Goal: Task Accomplishment & Management: Manage account settings

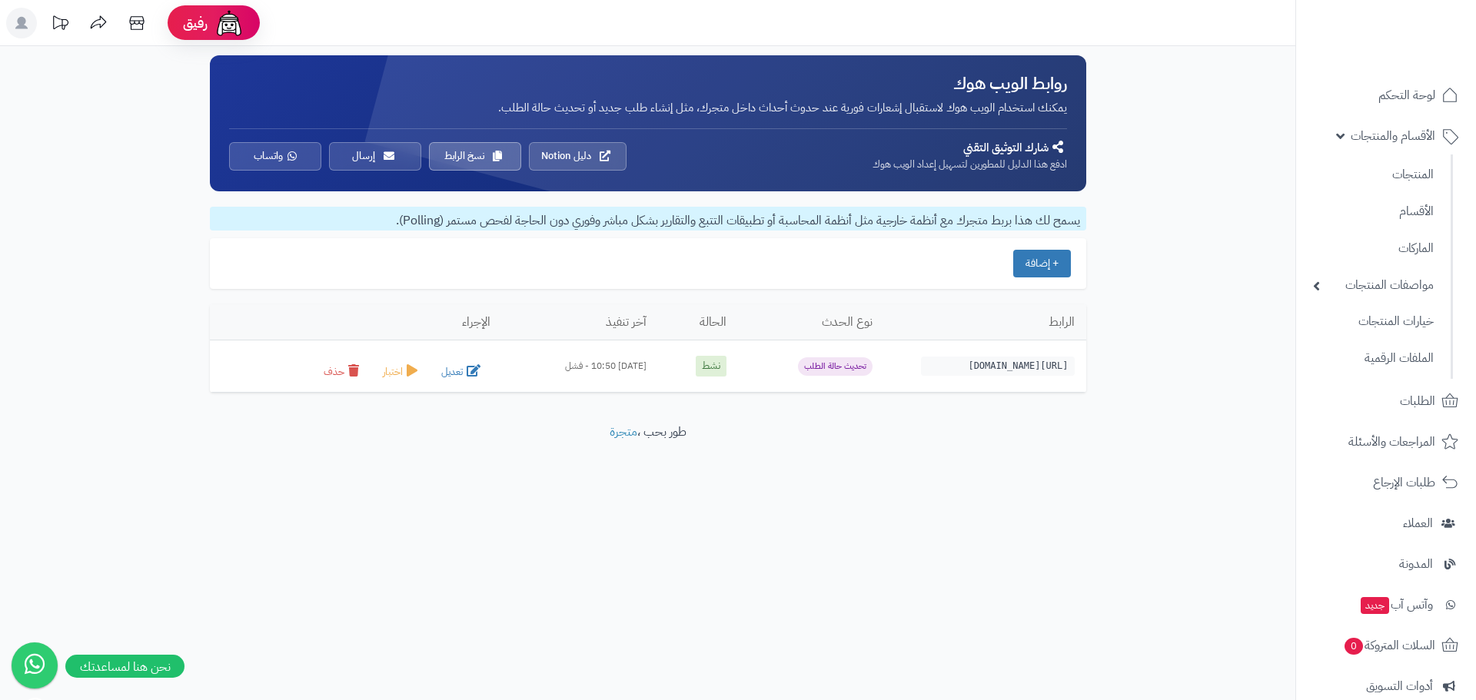
click at [1418, 172] on link "المنتجات" at bounding box center [1373, 174] width 136 height 33
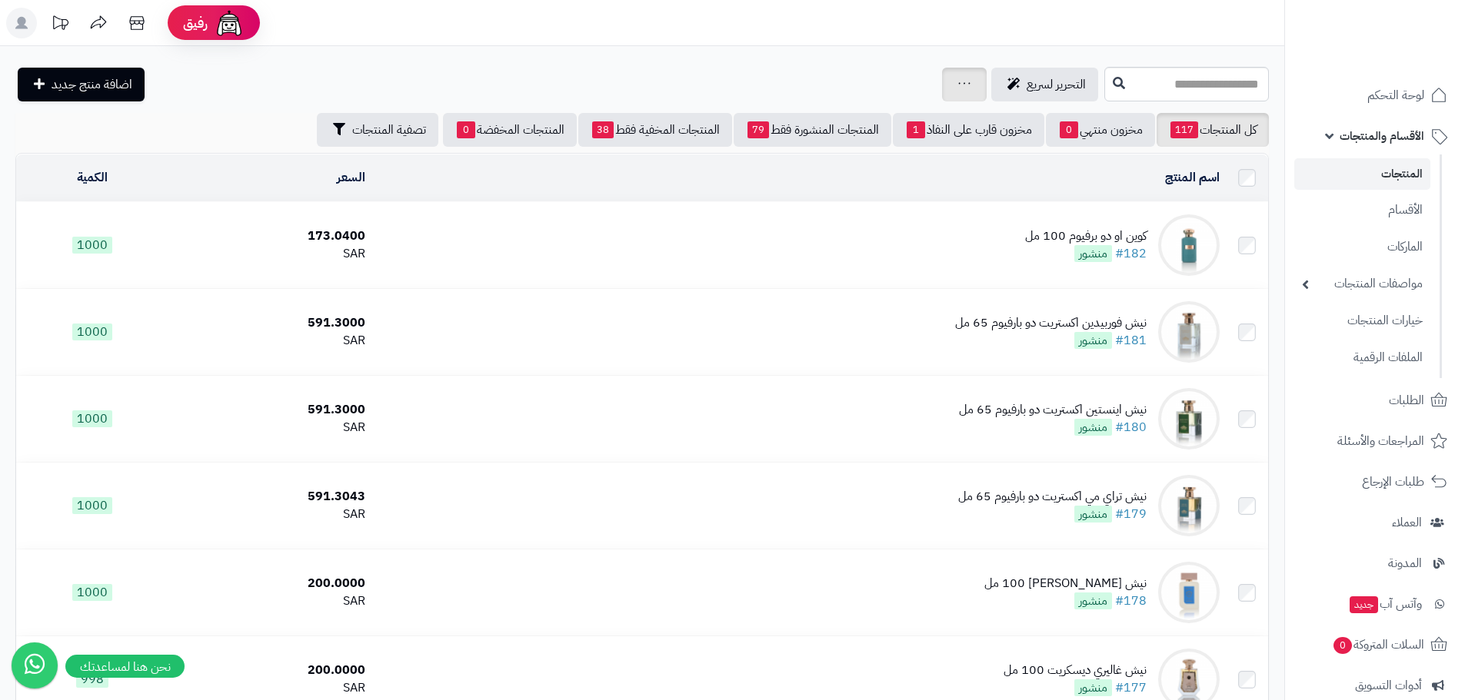
click at [958, 84] on icon at bounding box center [964, 83] width 12 height 10
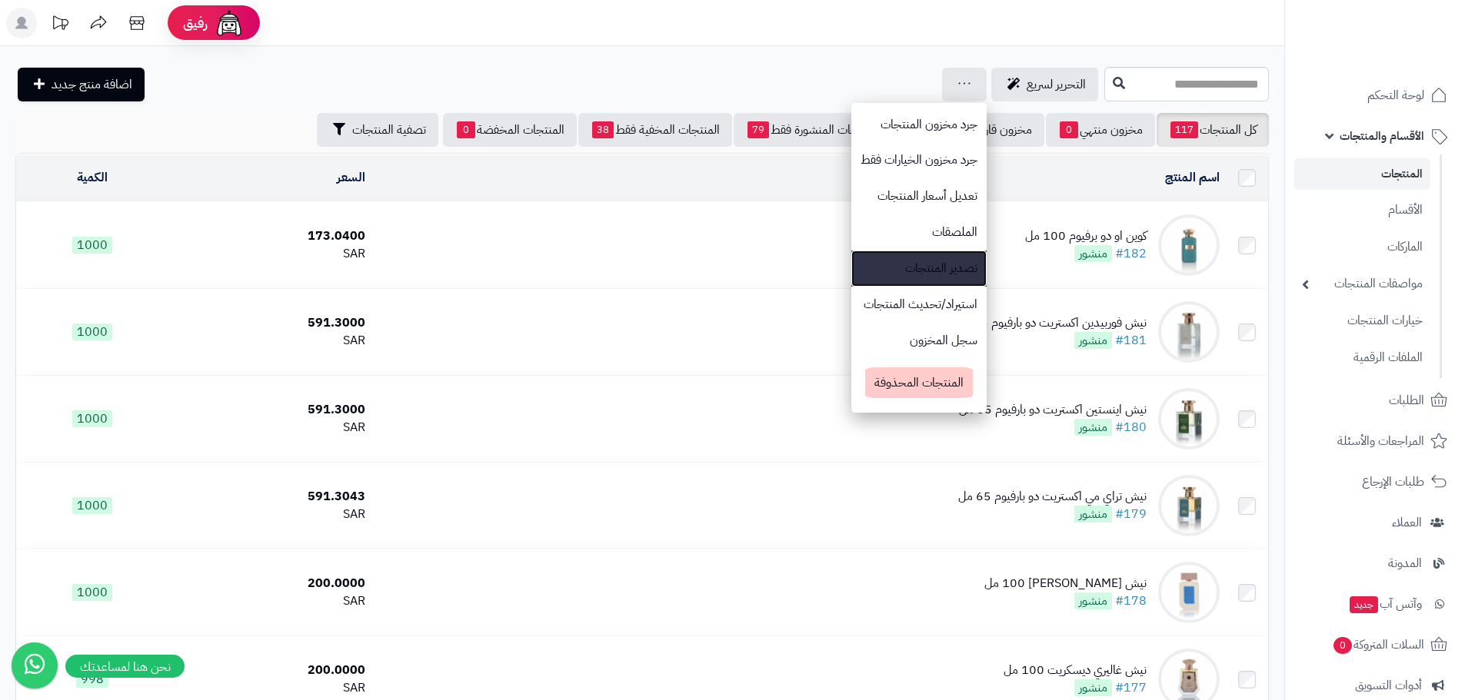
click at [856, 264] on link "تصدير المنتجات" at bounding box center [918, 269] width 135 height 36
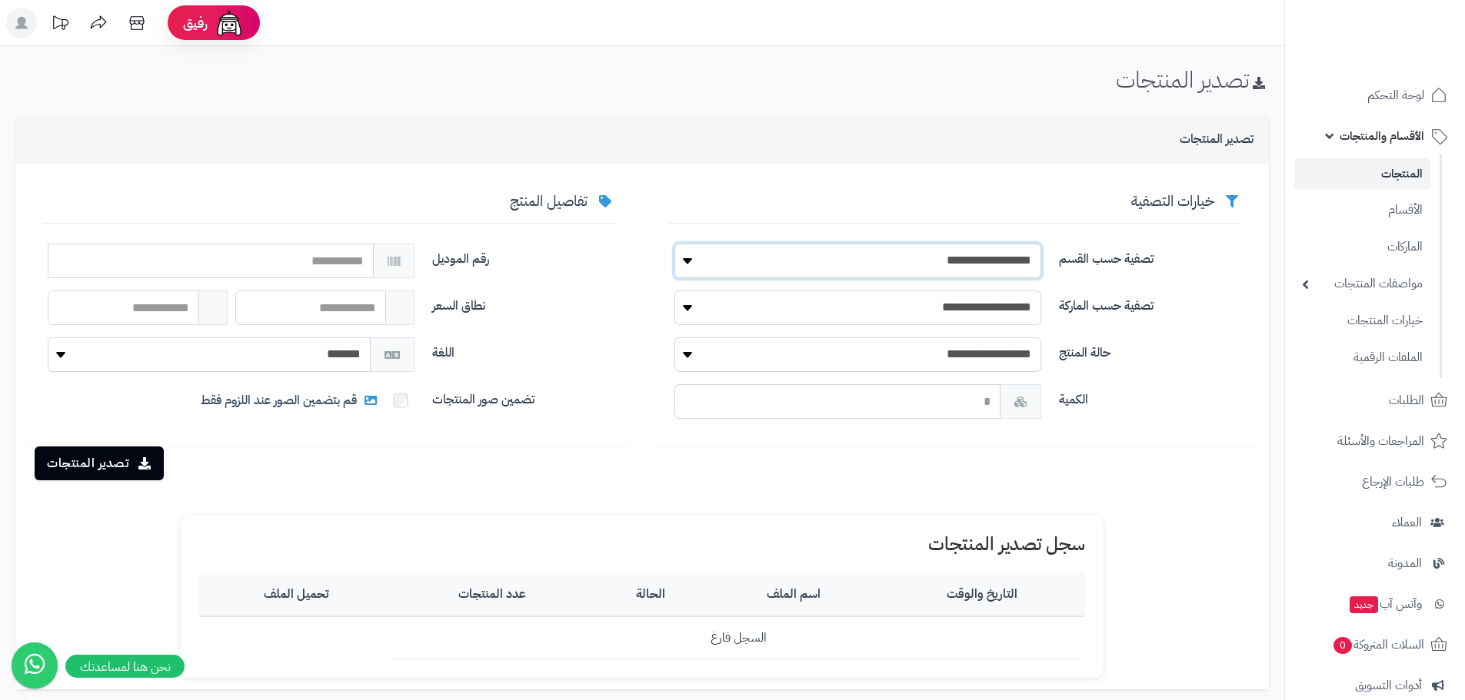
click at [973, 266] on select "**********" at bounding box center [857, 261] width 367 height 35
select select "**"
click at [674, 244] on select "**********" at bounding box center [857, 261] width 367 height 35
click at [76, 464] on button "تصدير المنتجات" at bounding box center [99, 463] width 129 height 34
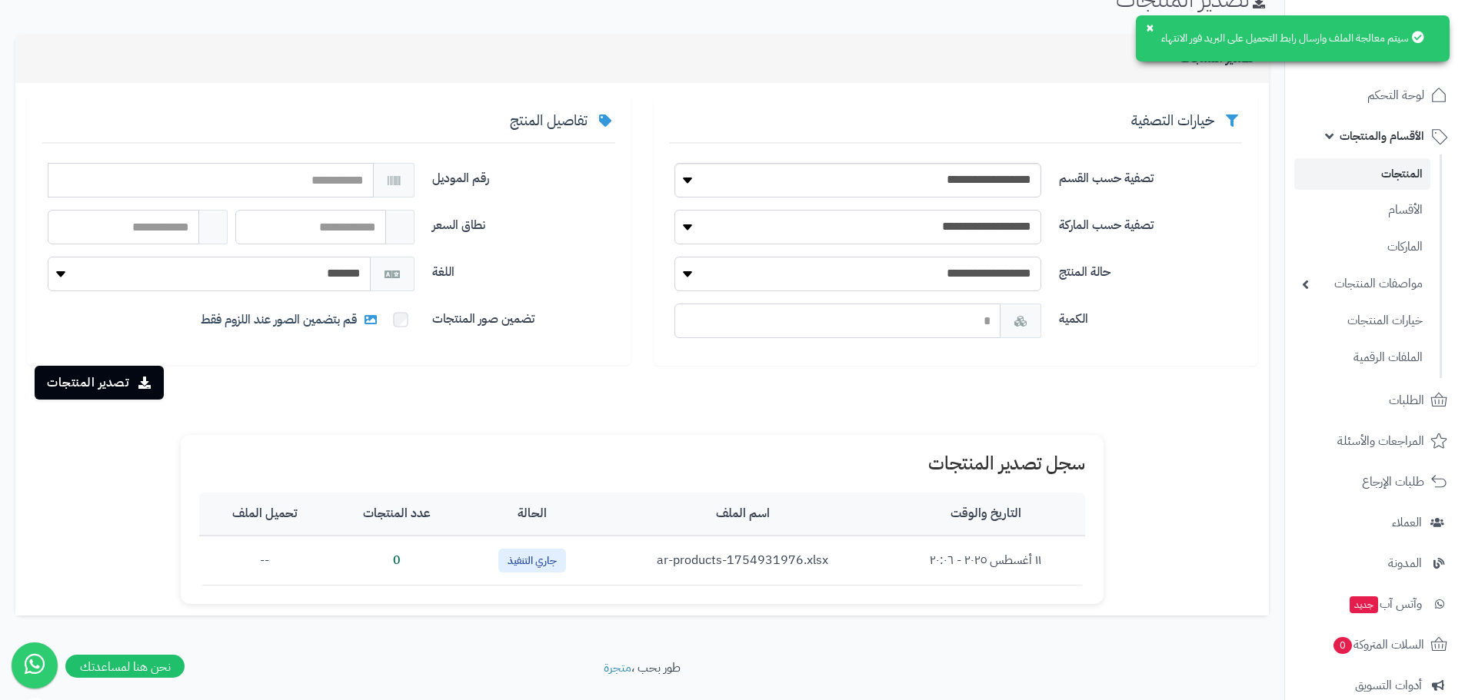
scroll to position [117, 0]
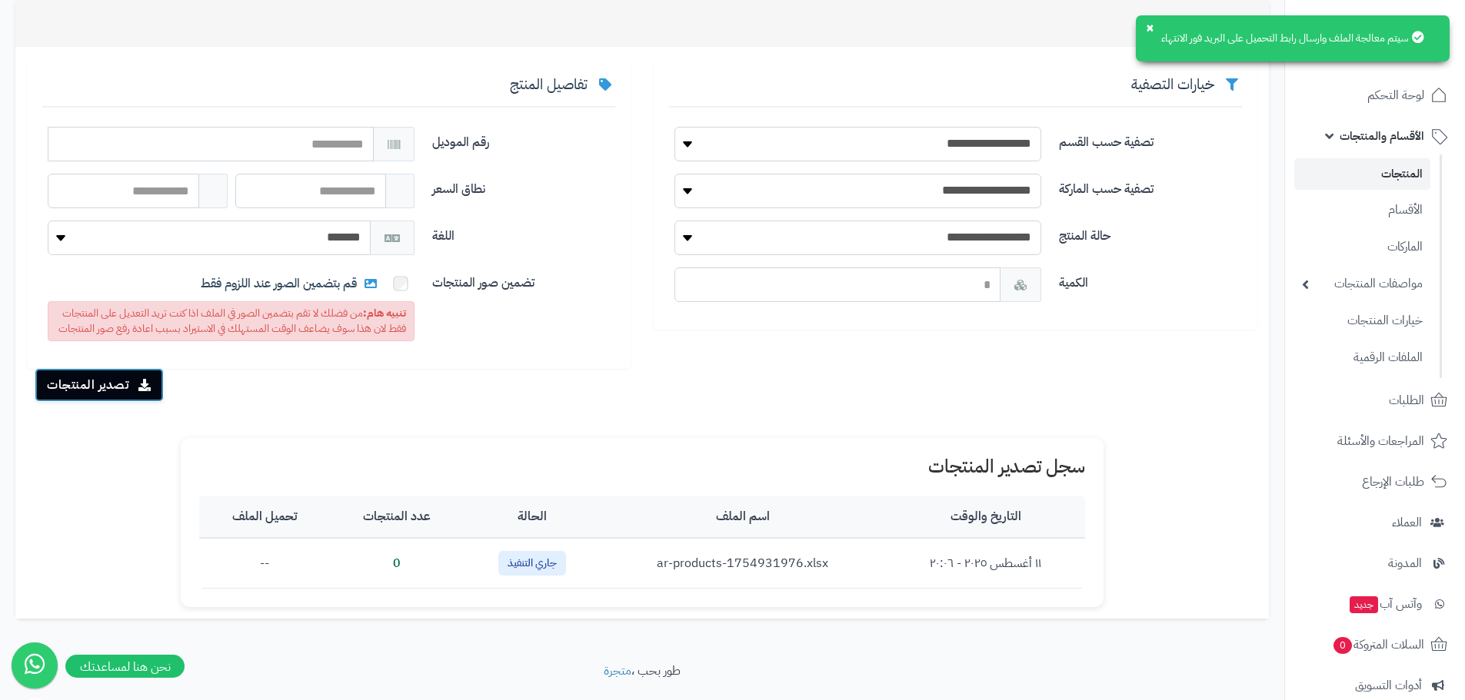
click at [141, 391] on icon "submit" at bounding box center [144, 385] width 13 height 12
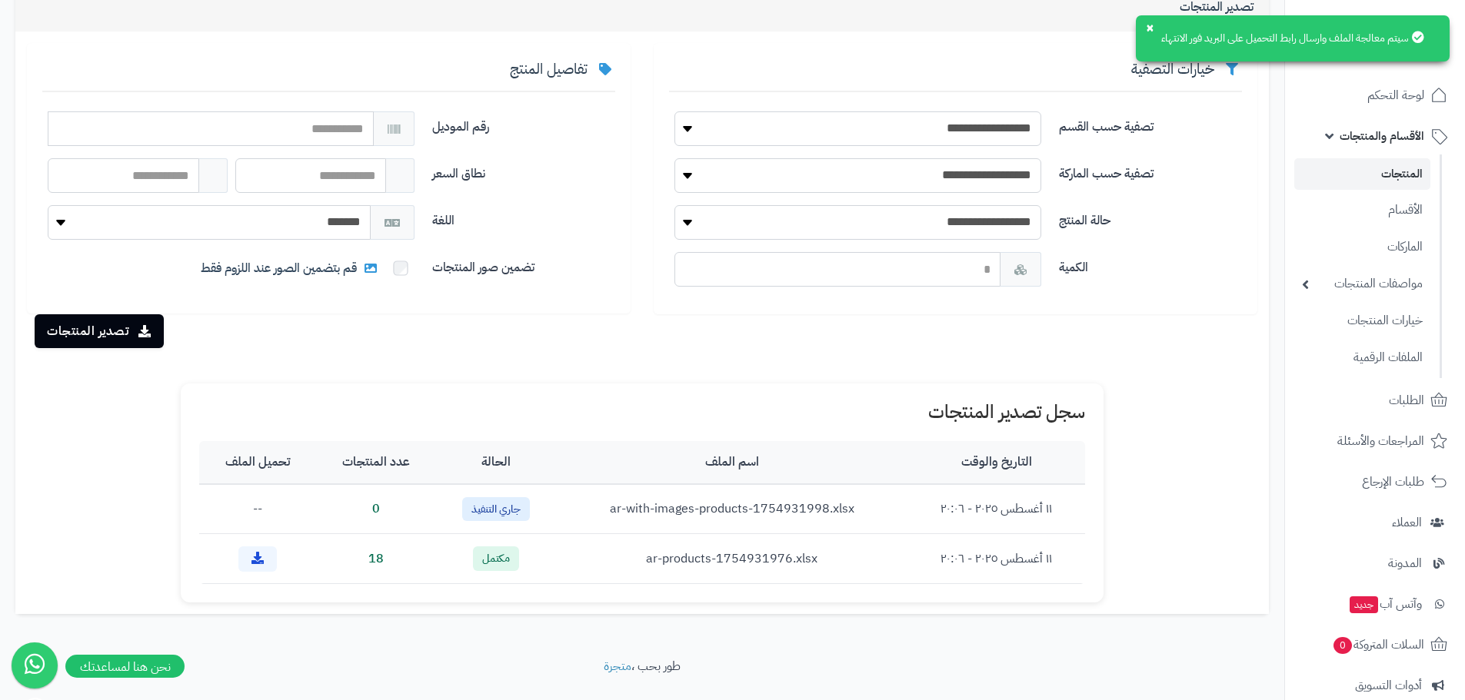
scroll to position [167, 0]
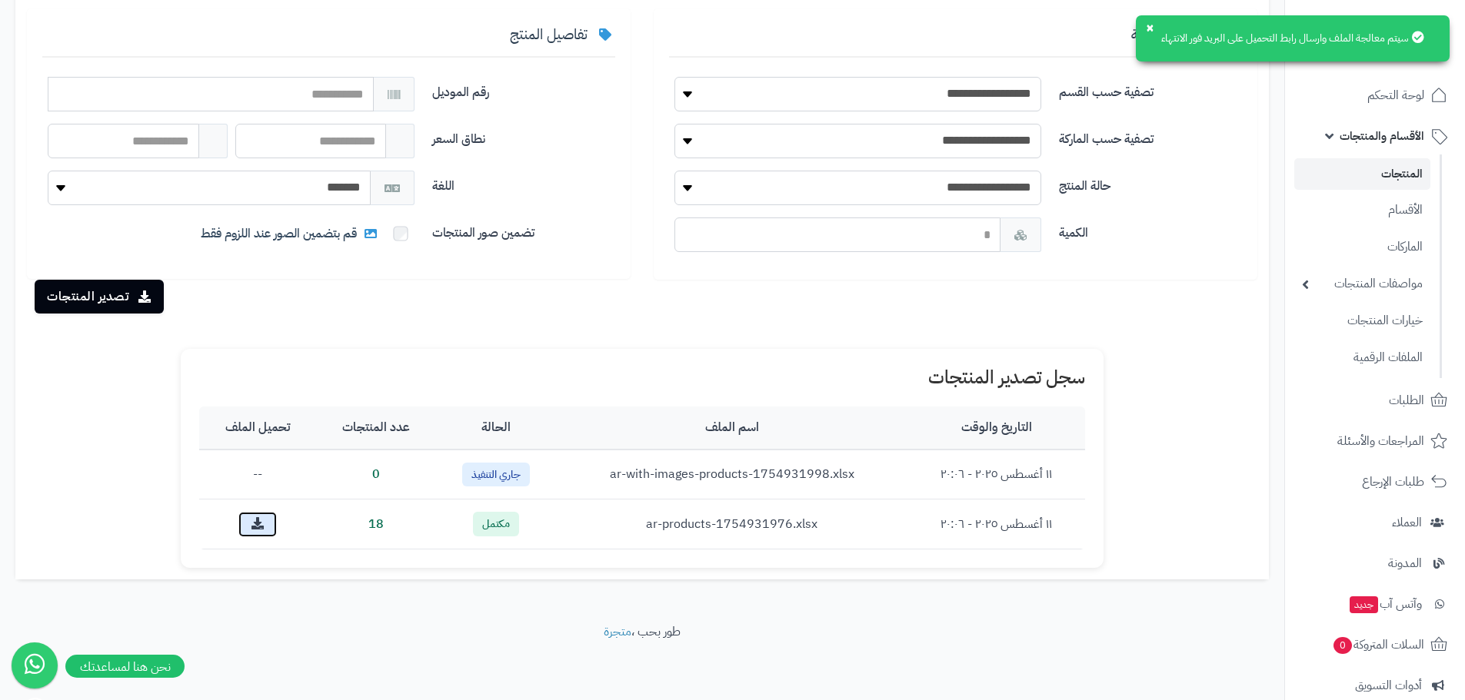
click at [260, 530] on icon at bounding box center [257, 523] width 12 height 12
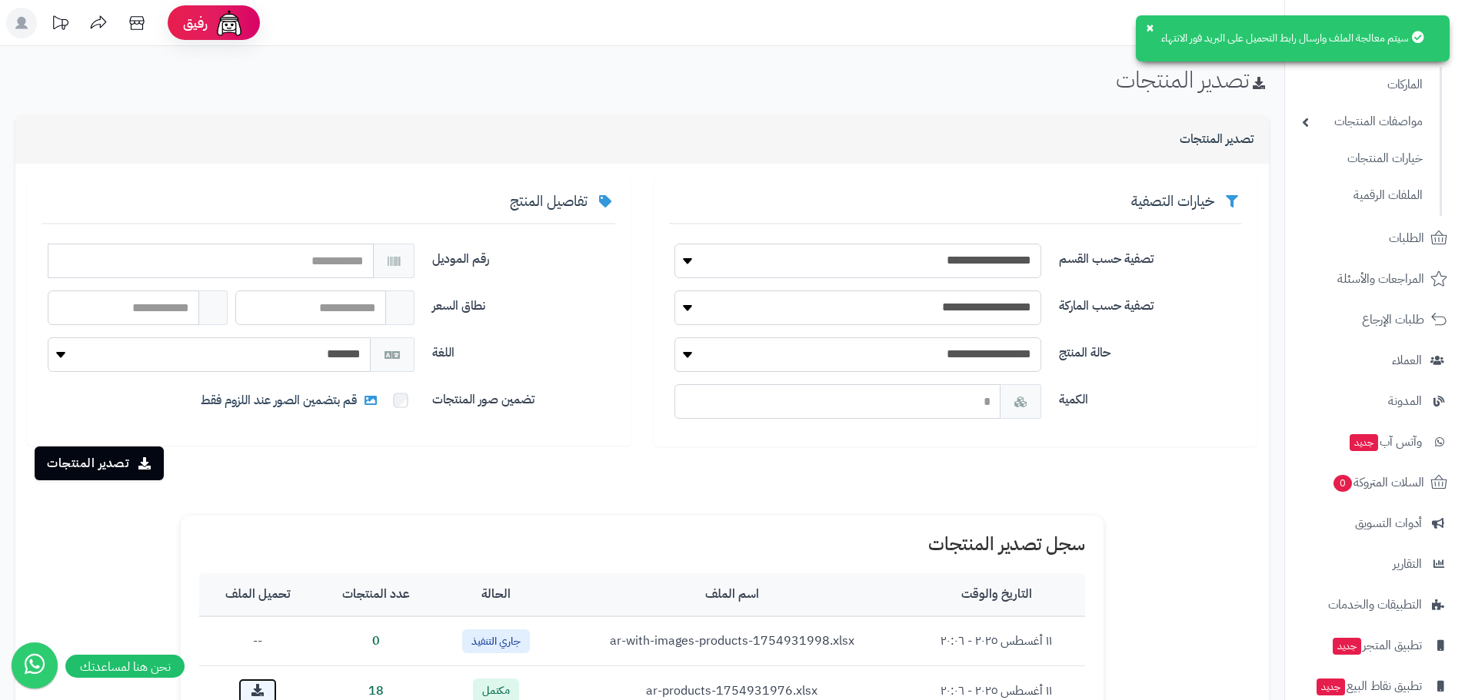
scroll to position [227, 0]
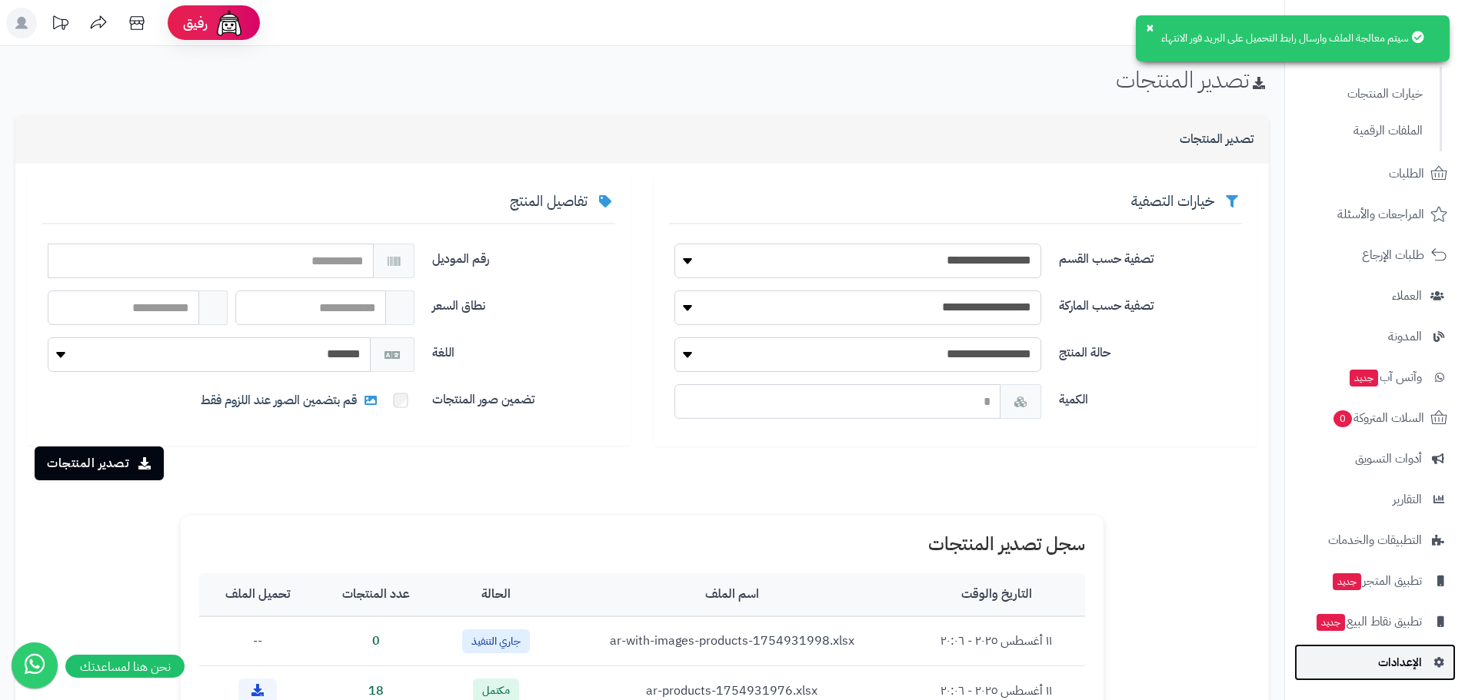
click at [1388, 660] on span "الإعدادات" at bounding box center [1400, 663] width 44 height 22
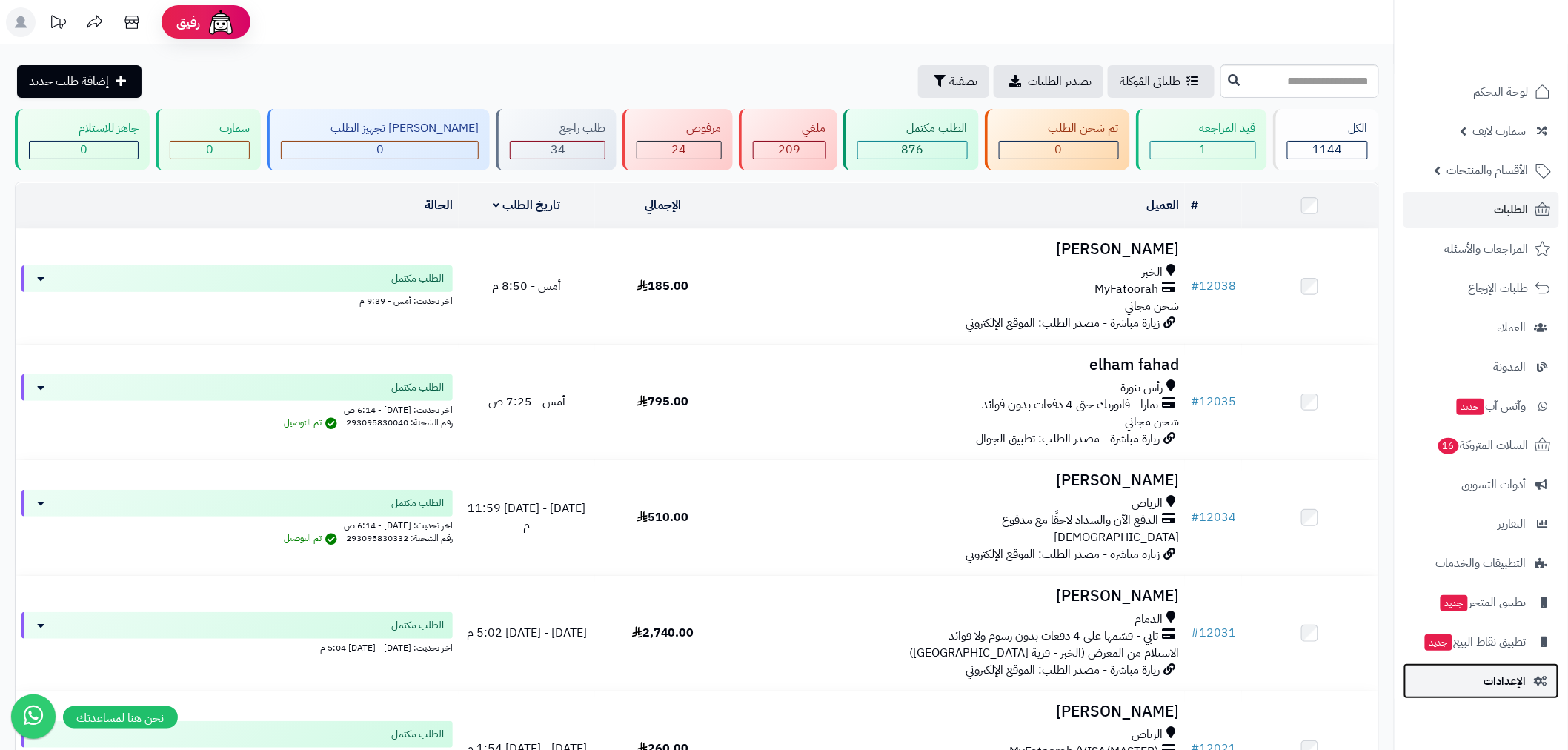
click at [1508, 682] on span "الإعدادات" at bounding box center [1505, 682] width 42 height 21
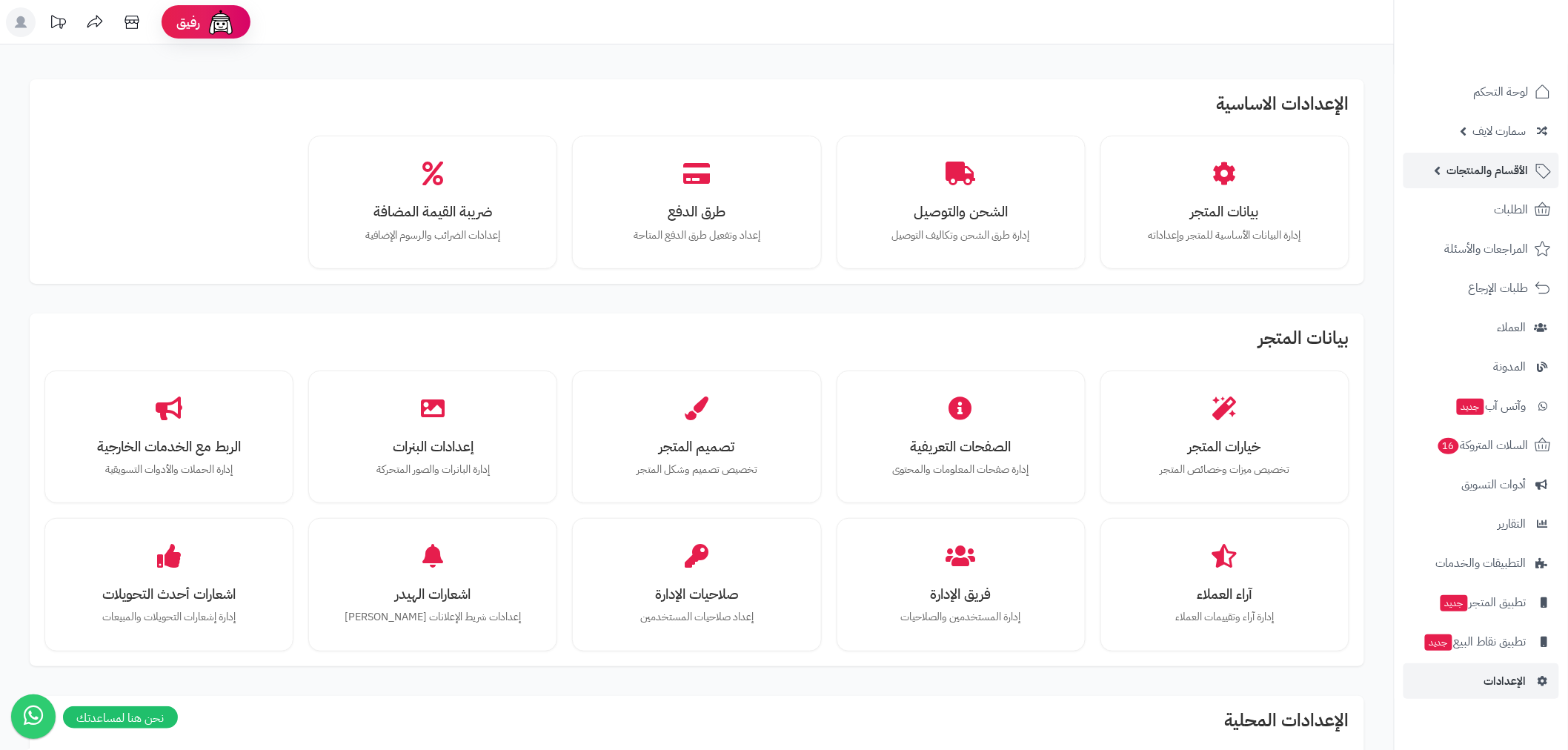
click at [1499, 171] on span "الأقسام والمنتجات" at bounding box center [1487, 171] width 82 height 21
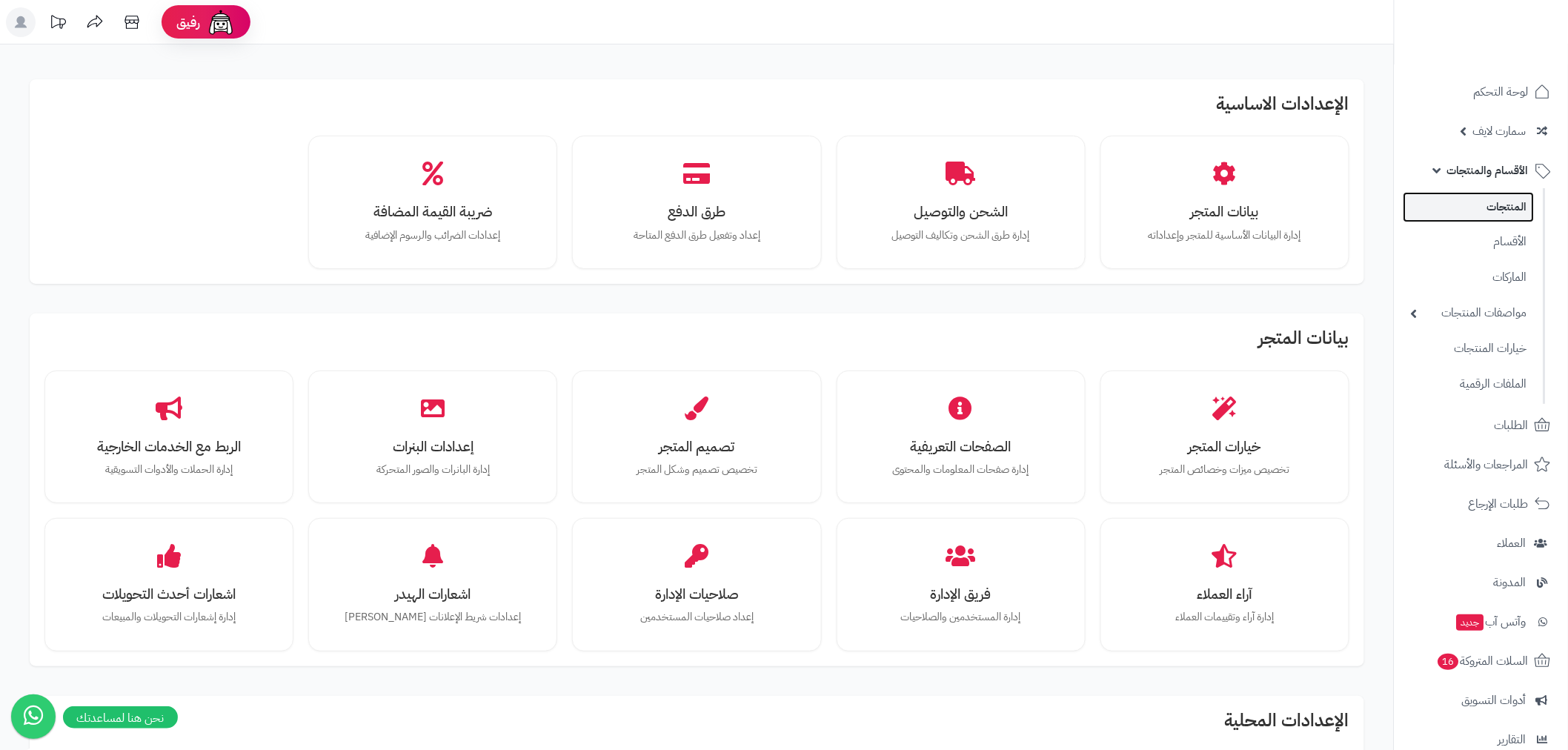
click at [1507, 206] on link "المنتجات" at bounding box center [1469, 207] width 131 height 31
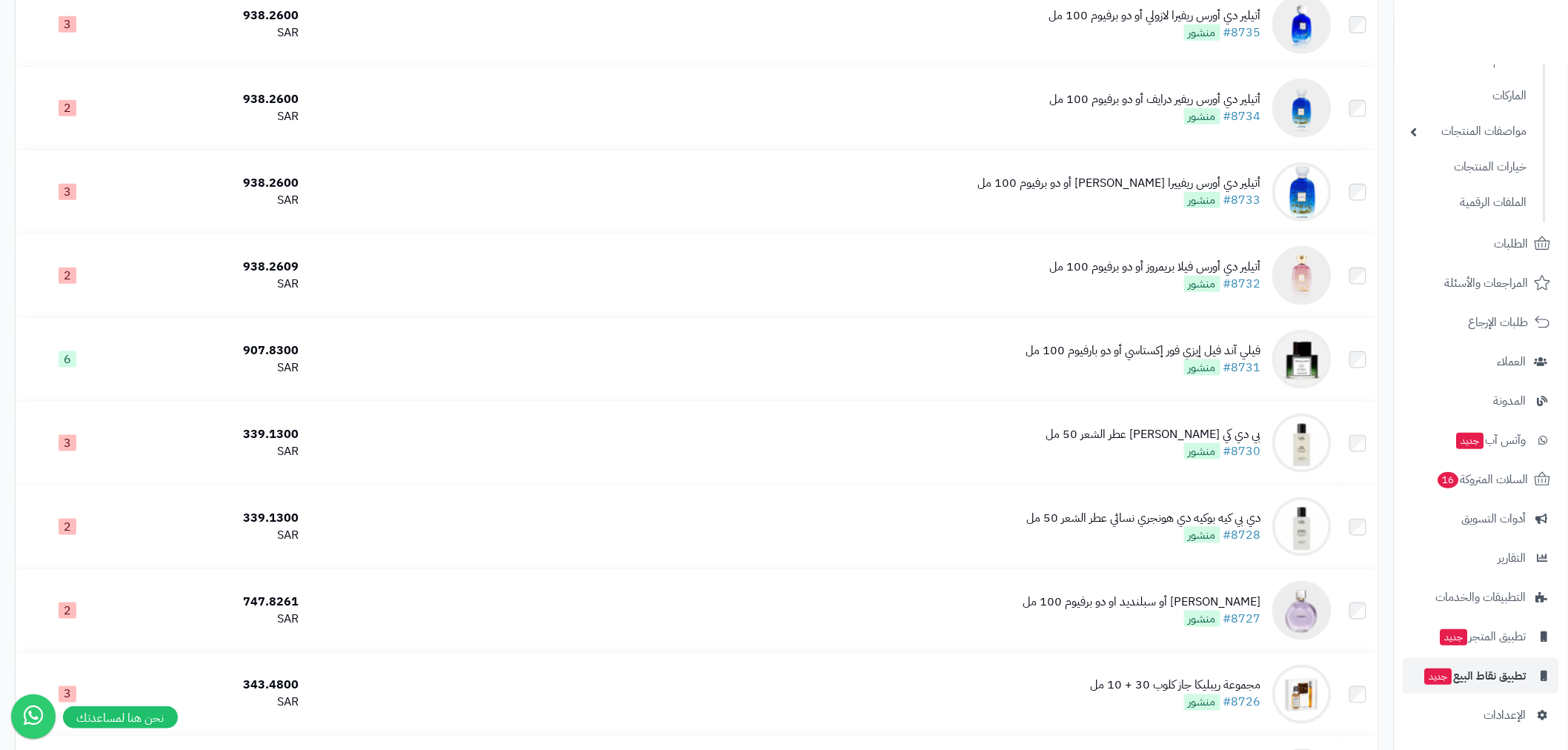
scroll to position [576, 0]
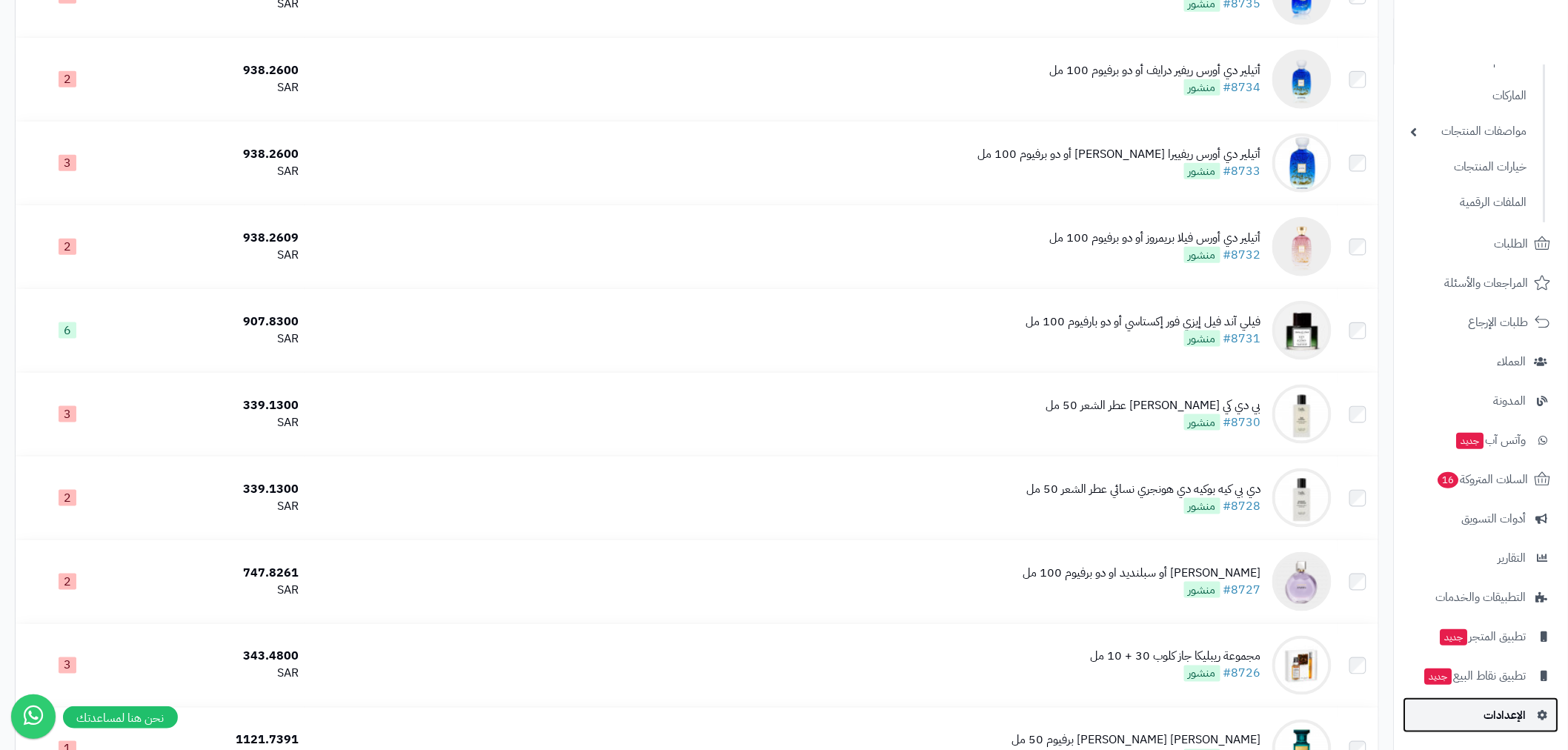
click at [1507, 717] on span "الإعدادات" at bounding box center [1505, 715] width 42 height 21
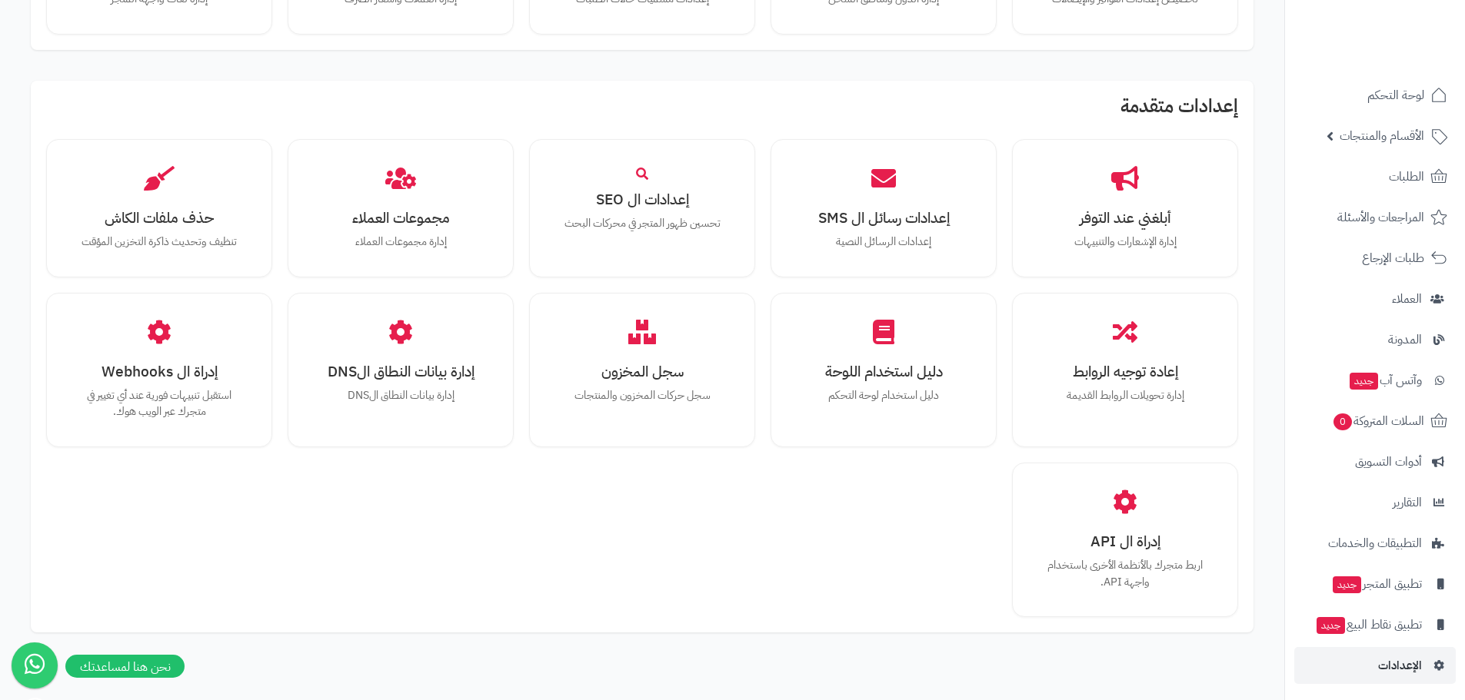
scroll to position [971, 0]
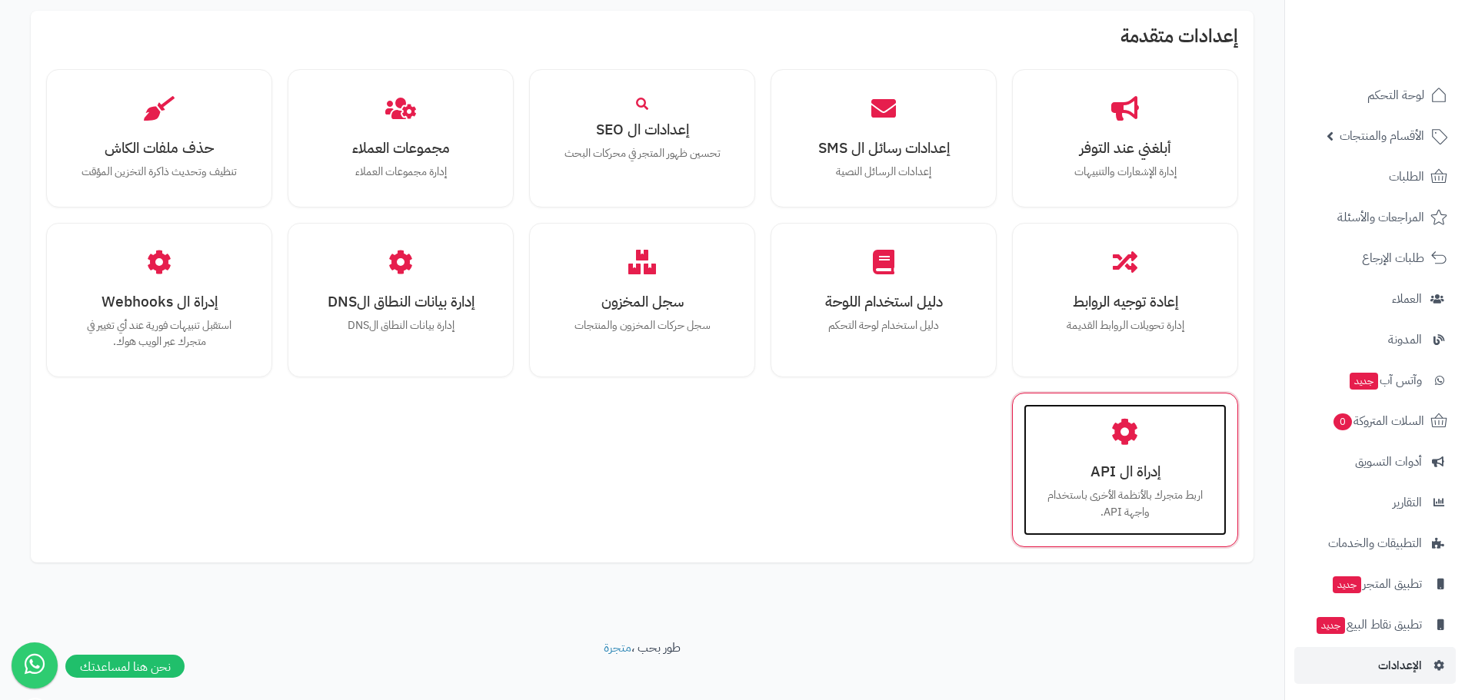
click at [1154, 464] on h3 "إدراة ال API" at bounding box center [1125, 472] width 172 height 16
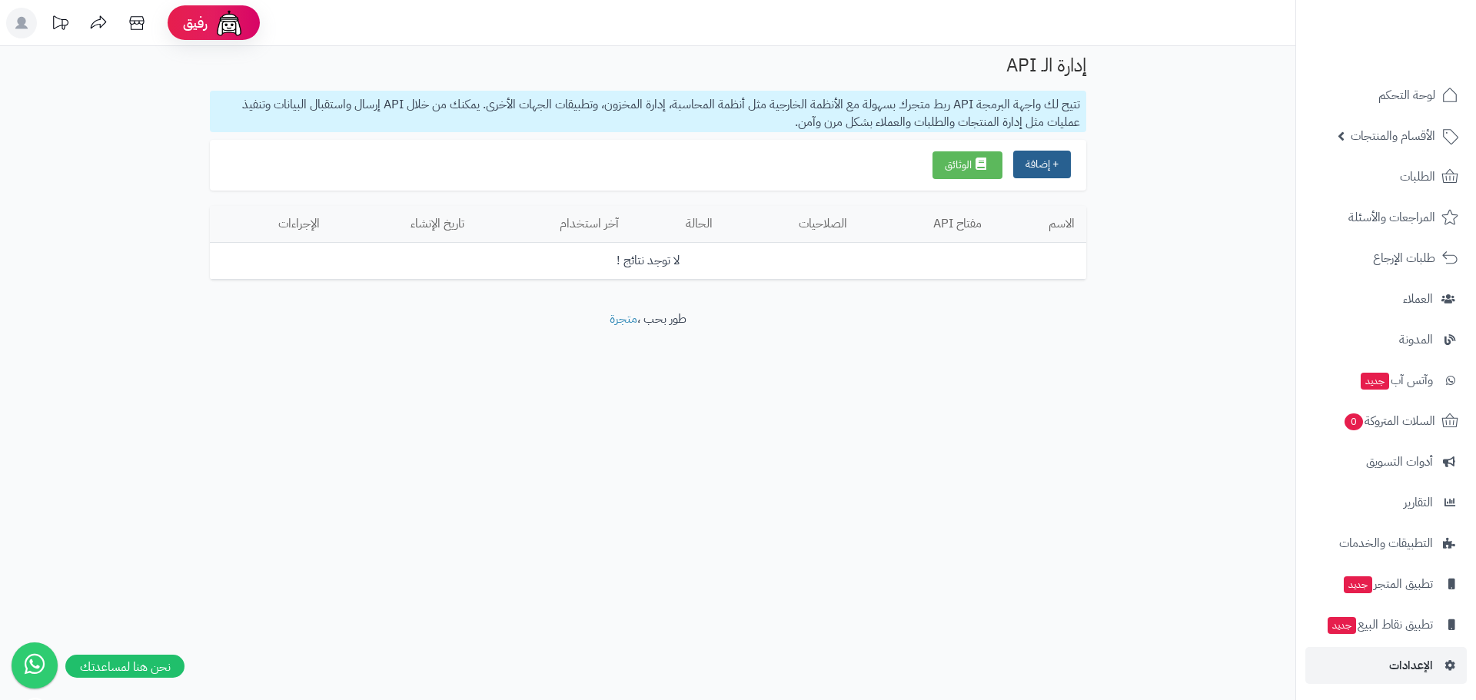
click at [1050, 171] on button "+ إضافة" at bounding box center [1042, 165] width 58 height 28
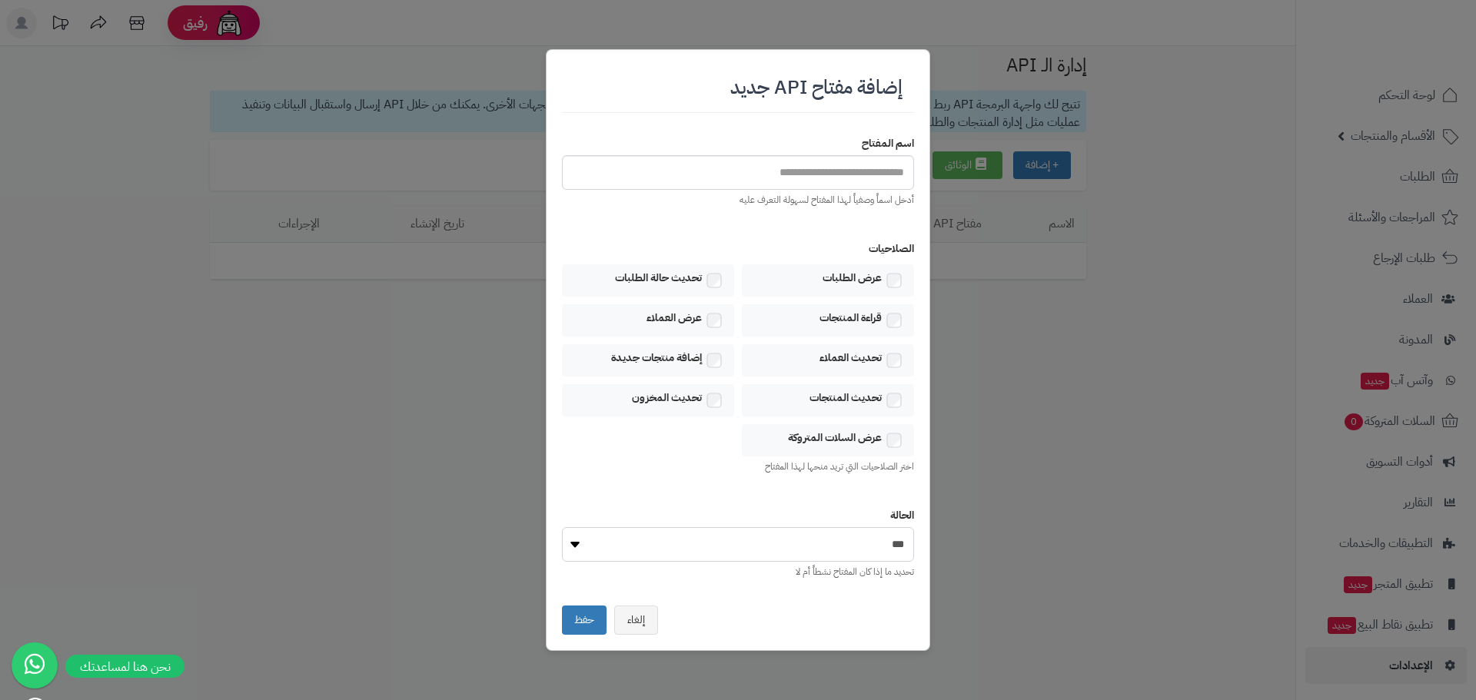
click at [812, 554] on select "*** *******" at bounding box center [738, 544] width 352 height 35
click at [833, 162] on input "text" at bounding box center [738, 172] width 352 height 35
click at [889, 485] on div "الصلاحيات عرض الطلبات تحديث حالة الطلبات قراءة المنتجات عرض العملاء تحديث العمل…" at bounding box center [738, 357] width 352 height 255
click at [634, 630] on button "إلغاء" at bounding box center [636, 619] width 44 height 29
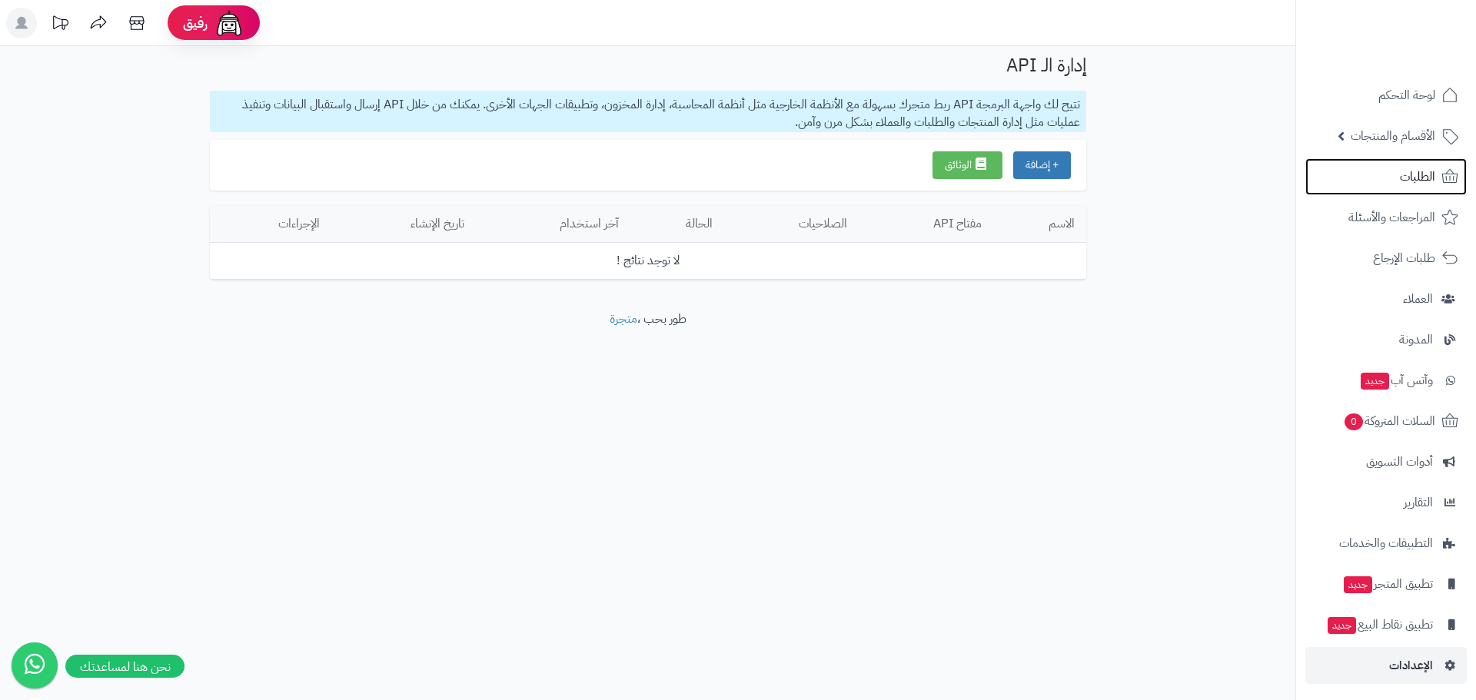
drag, startPoint x: 1415, startPoint y: 177, endPoint x: 1264, endPoint y: 177, distance: 151.5
click at [1415, 177] on span "الطلبات" at bounding box center [1417, 177] width 35 height 22
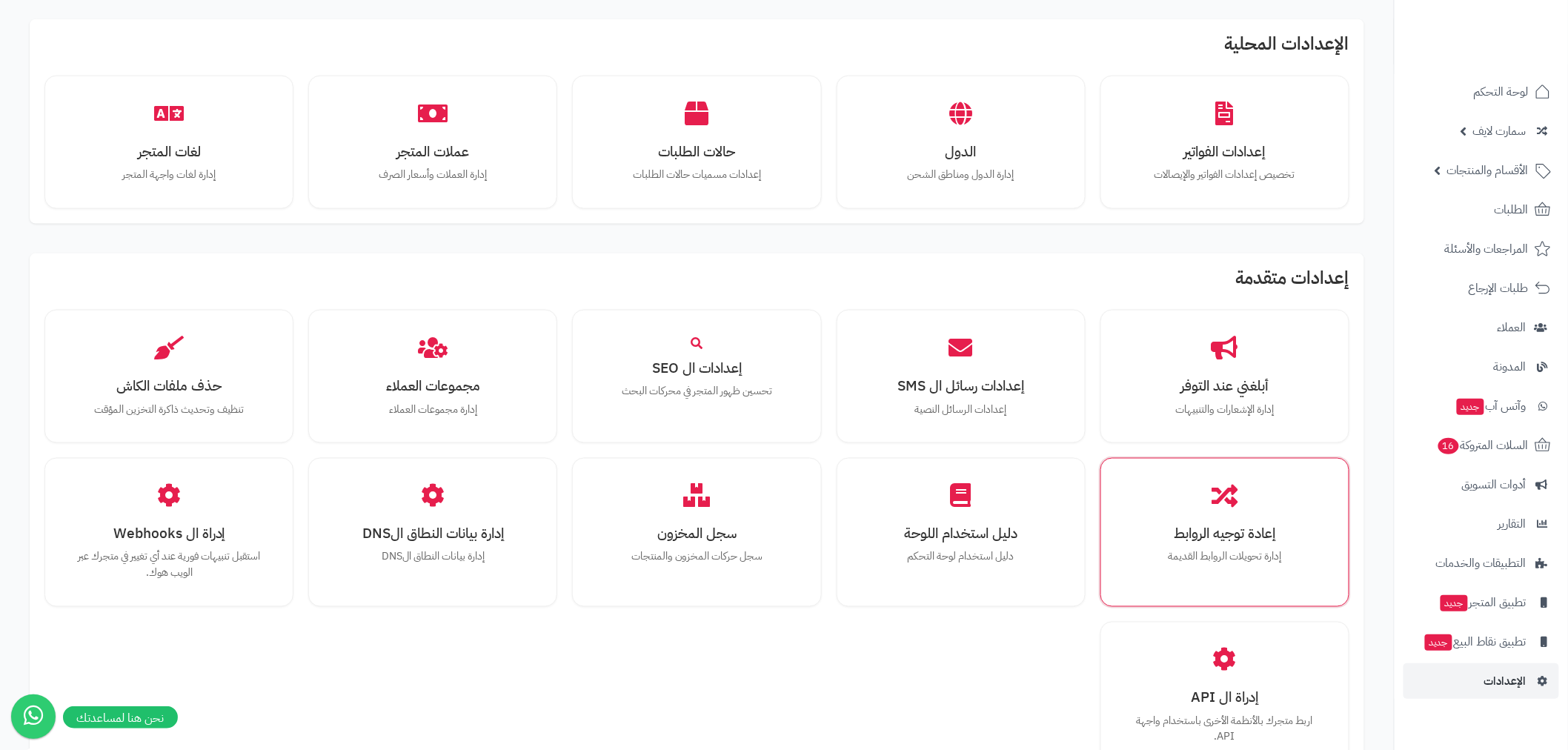
scroll to position [767, 0]
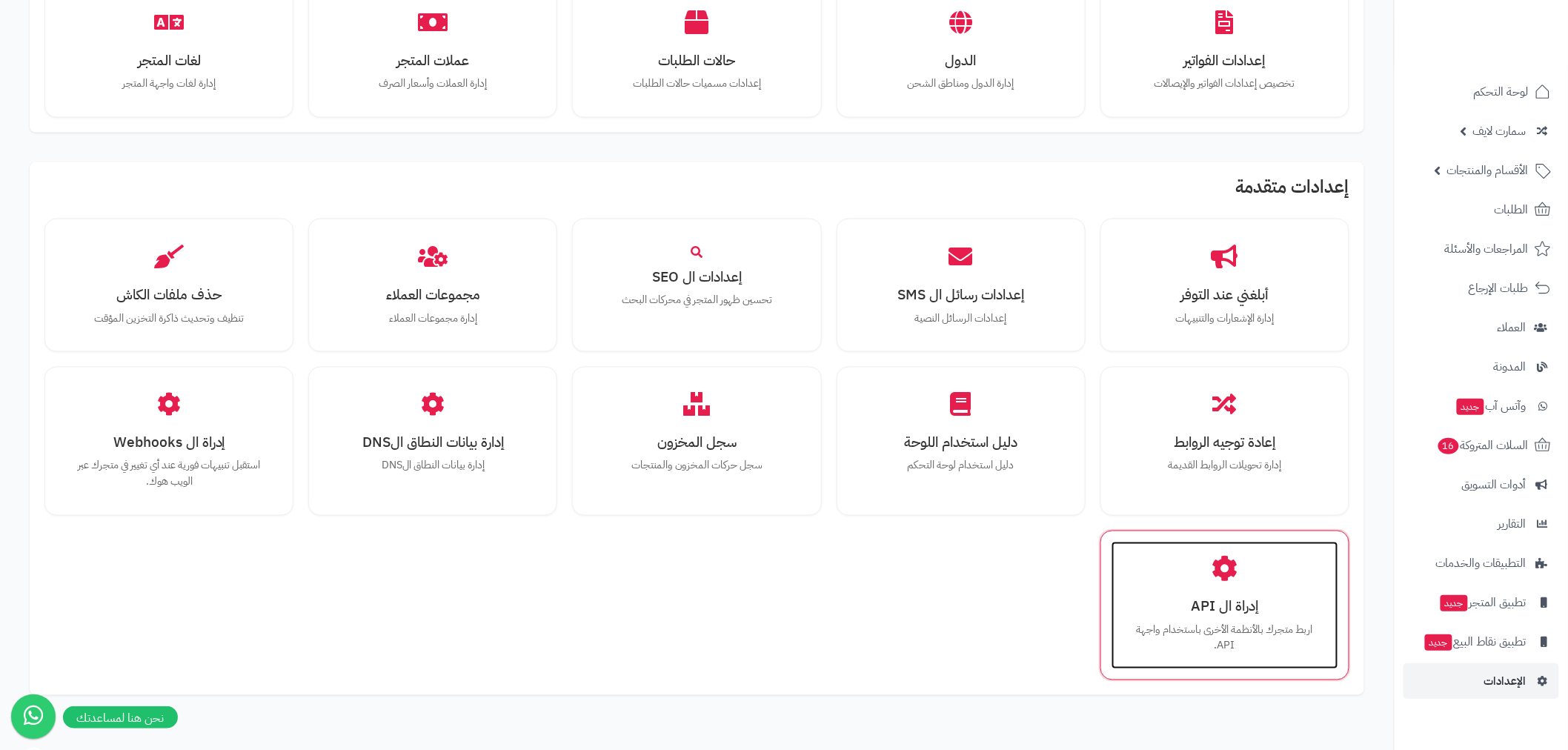
click at [1216, 581] on icon at bounding box center [1224, 569] width 26 height 26
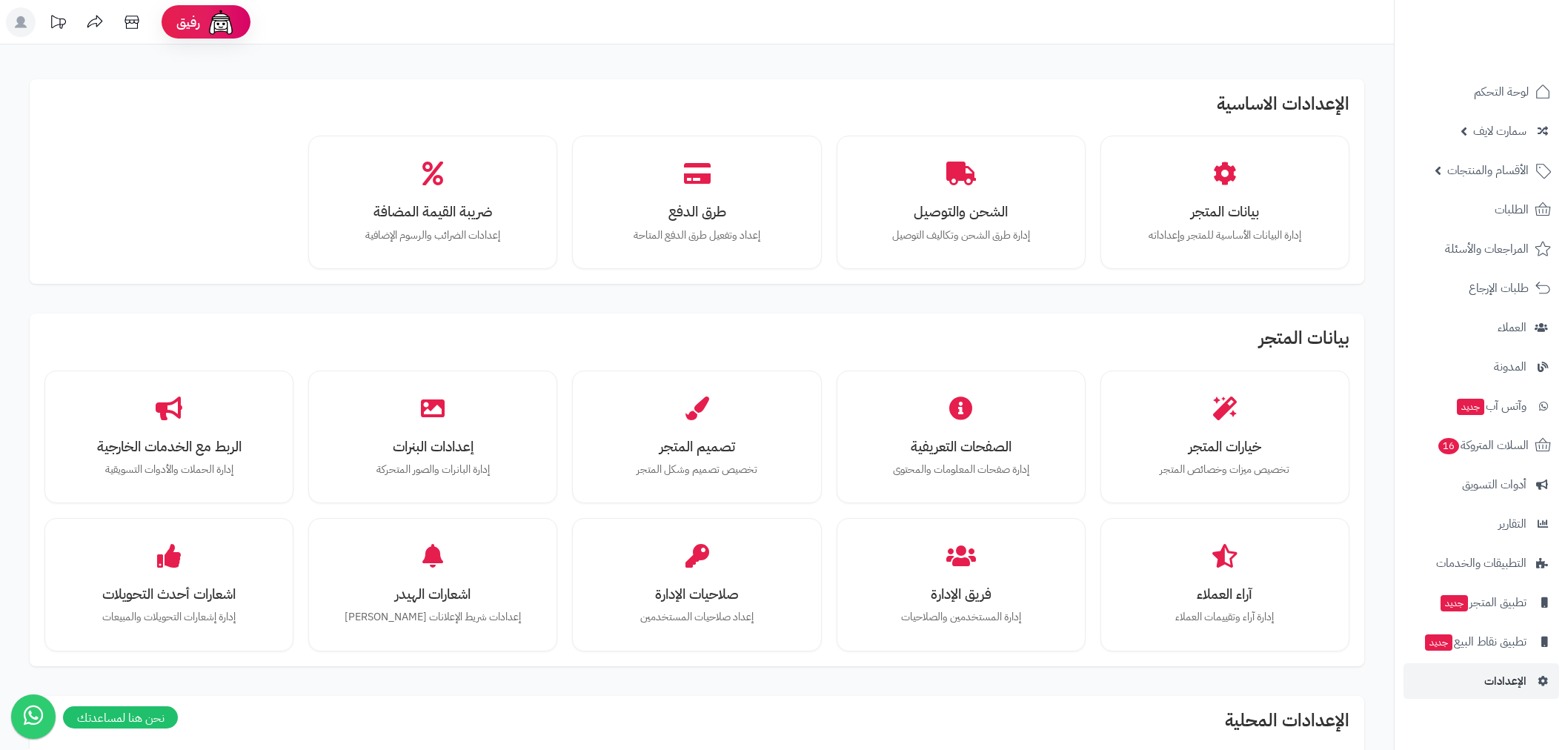
click at [1495, 184] on link "الأقسام والمنتجات" at bounding box center [1480, 170] width 155 height 36
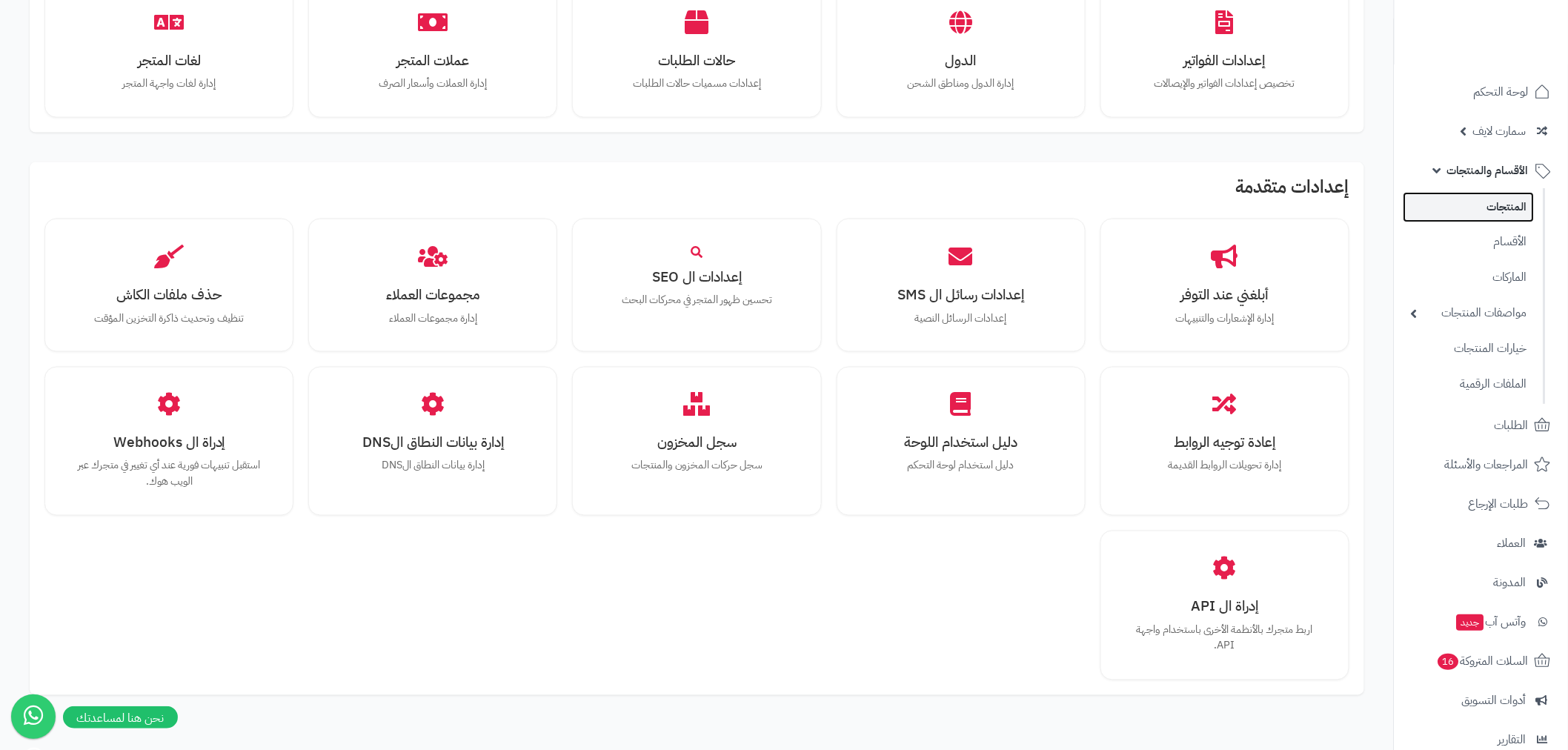
click at [1502, 203] on link "المنتجات" at bounding box center [1469, 207] width 131 height 31
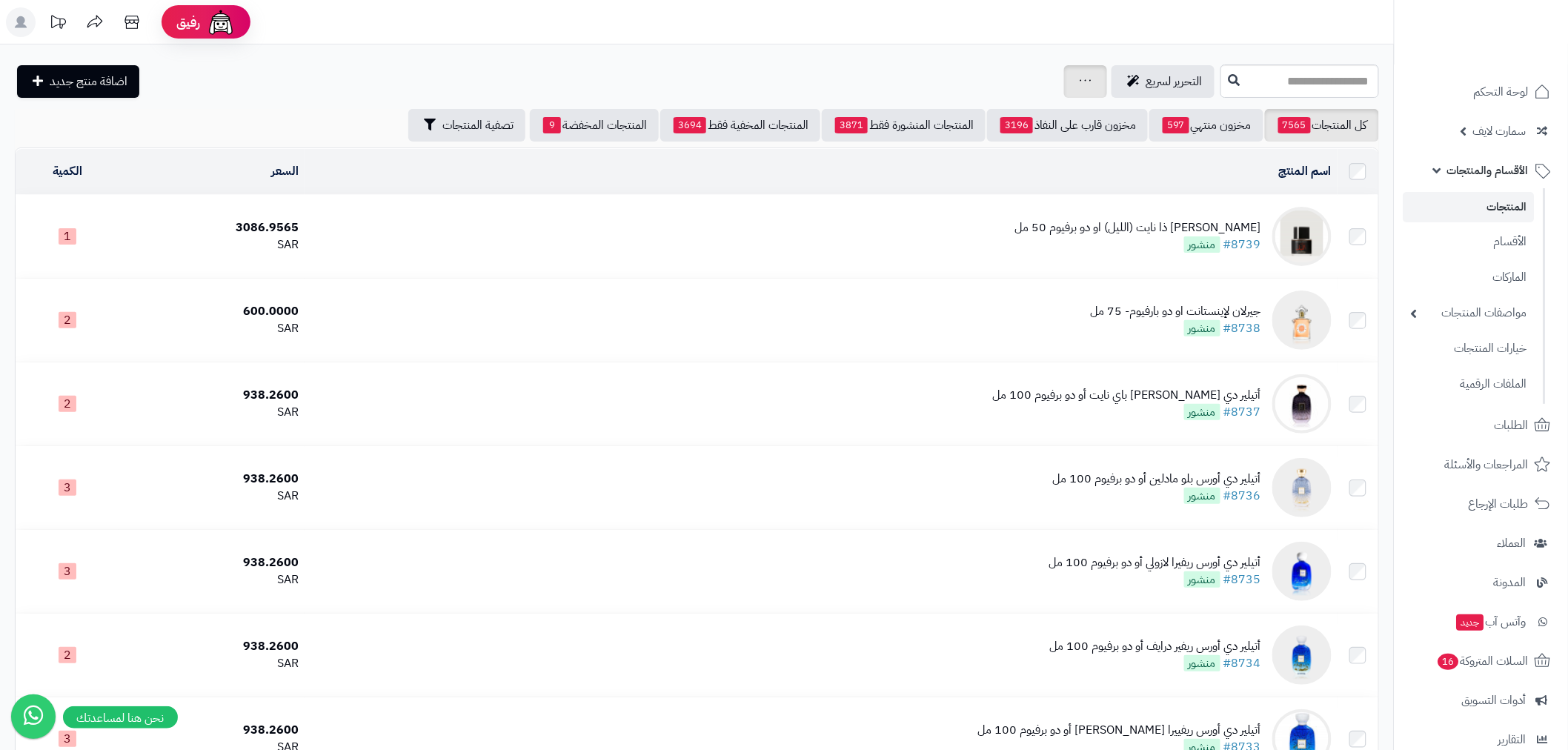
click at [1079, 77] on icon at bounding box center [1085, 80] width 12 height 10
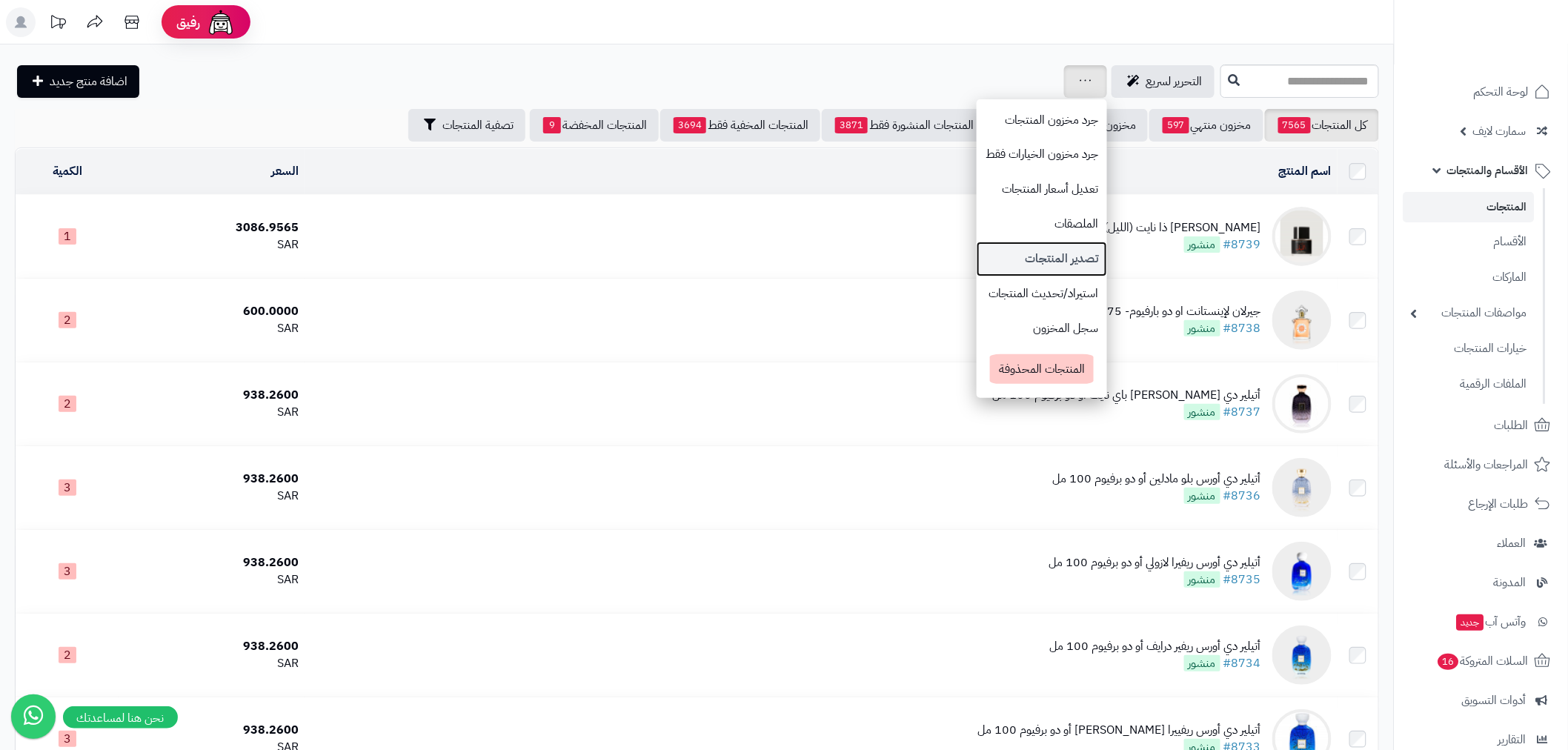
click at [1000, 264] on link "تصدير المنتجات" at bounding box center [1041, 259] width 130 height 35
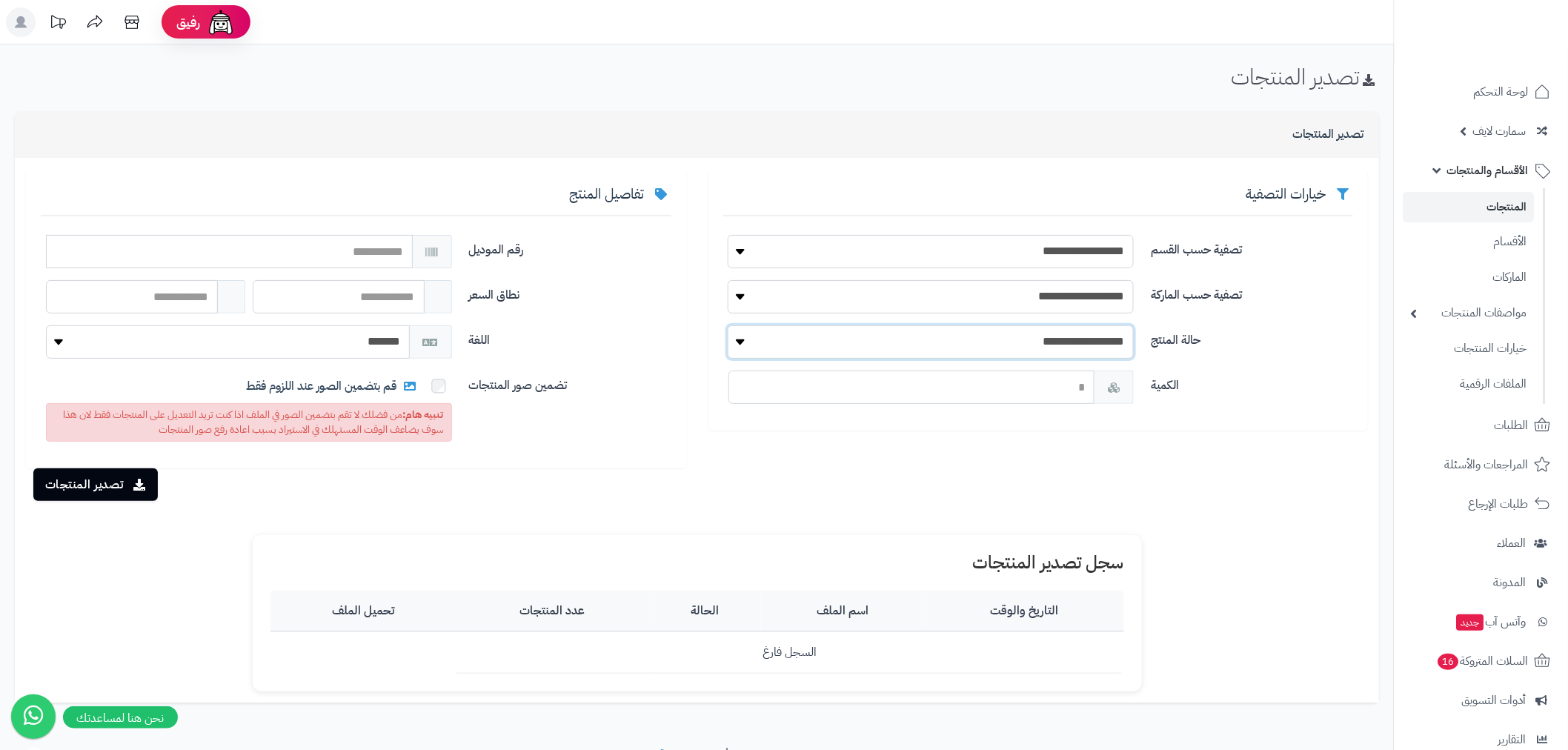
click at [1066, 343] on select "**********" at bounding box center [930, 342] width 406 height 34
select select "*"
click at [728, 326] on select "**********" at bounding box center [930, 342] width 406 height 34
click at [88, 482] on button "تصدير المنتجات" at bounding box center [95, 484] width 124 height 33
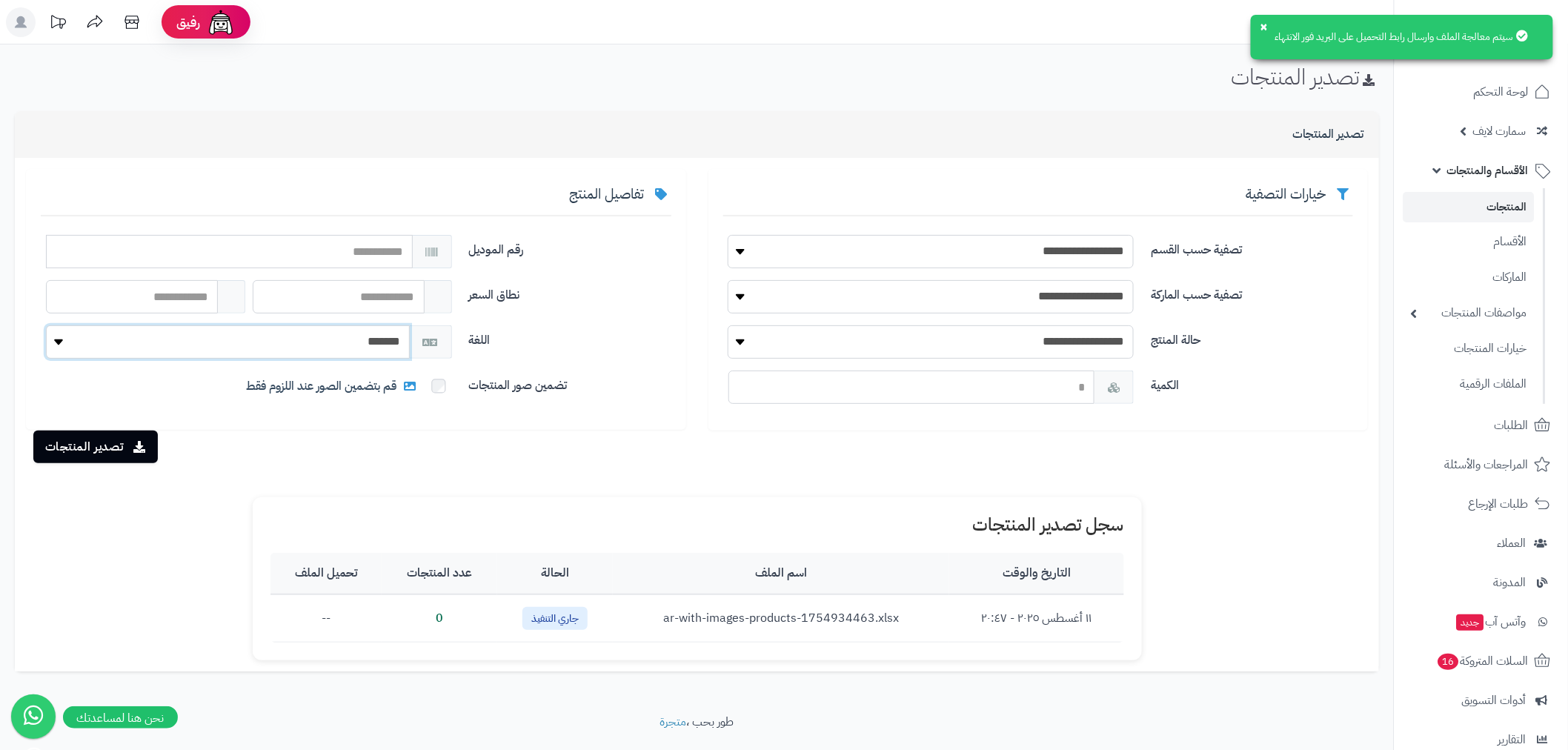
click at [309, 351] on select "******* *******" at bounding box center [227, 342] width 363 height 34
select select "*"
click at [46, 326] on select "******* *******" at bounding box center [227, 342] width 363 height 34
click at [306, 383] on span "قم بتضمين الصور عند اللزوم فقط" at bounding box center [332, 387] width 173 height 17
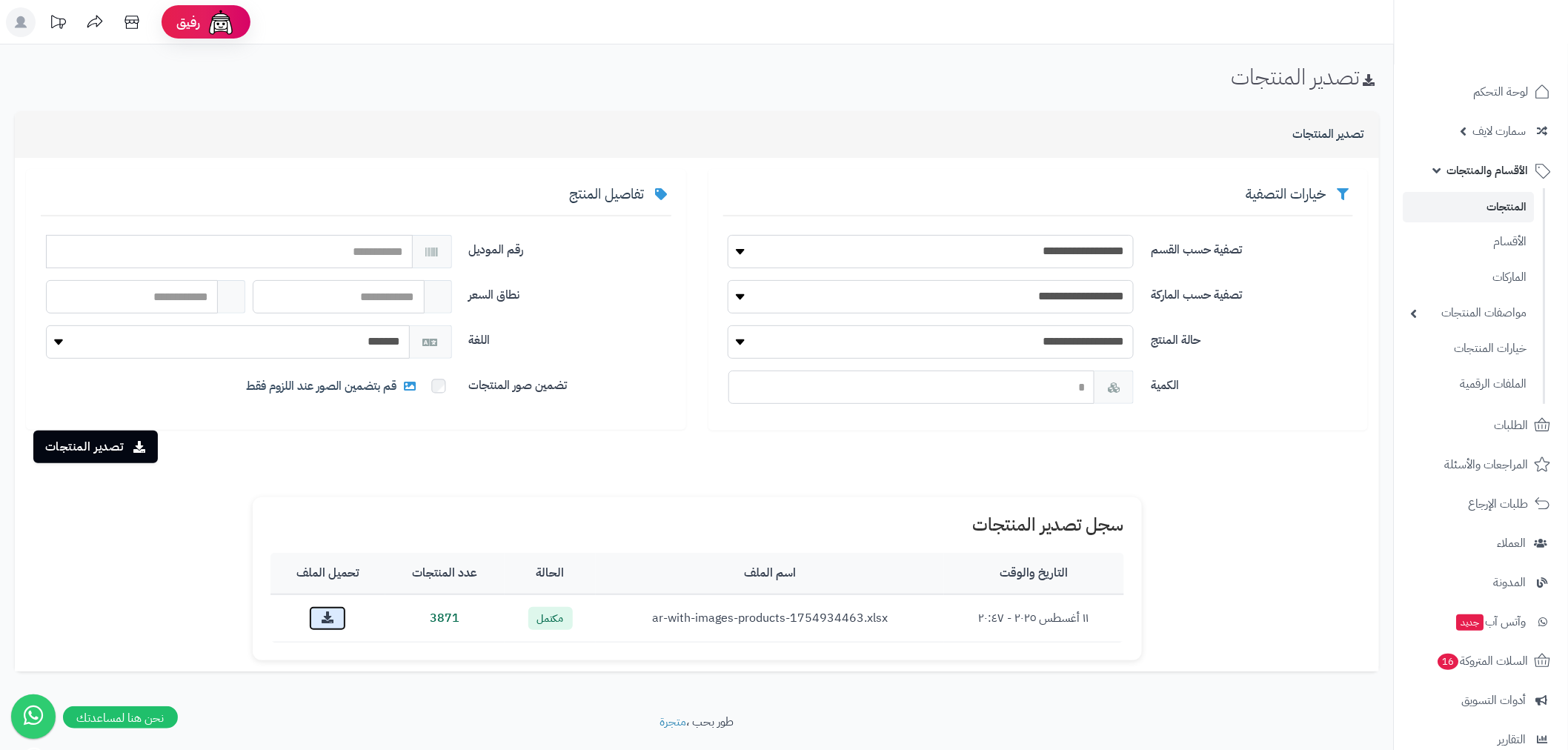
click at [336, 616] on link at bounding box center [328, 618] width 37 height 24
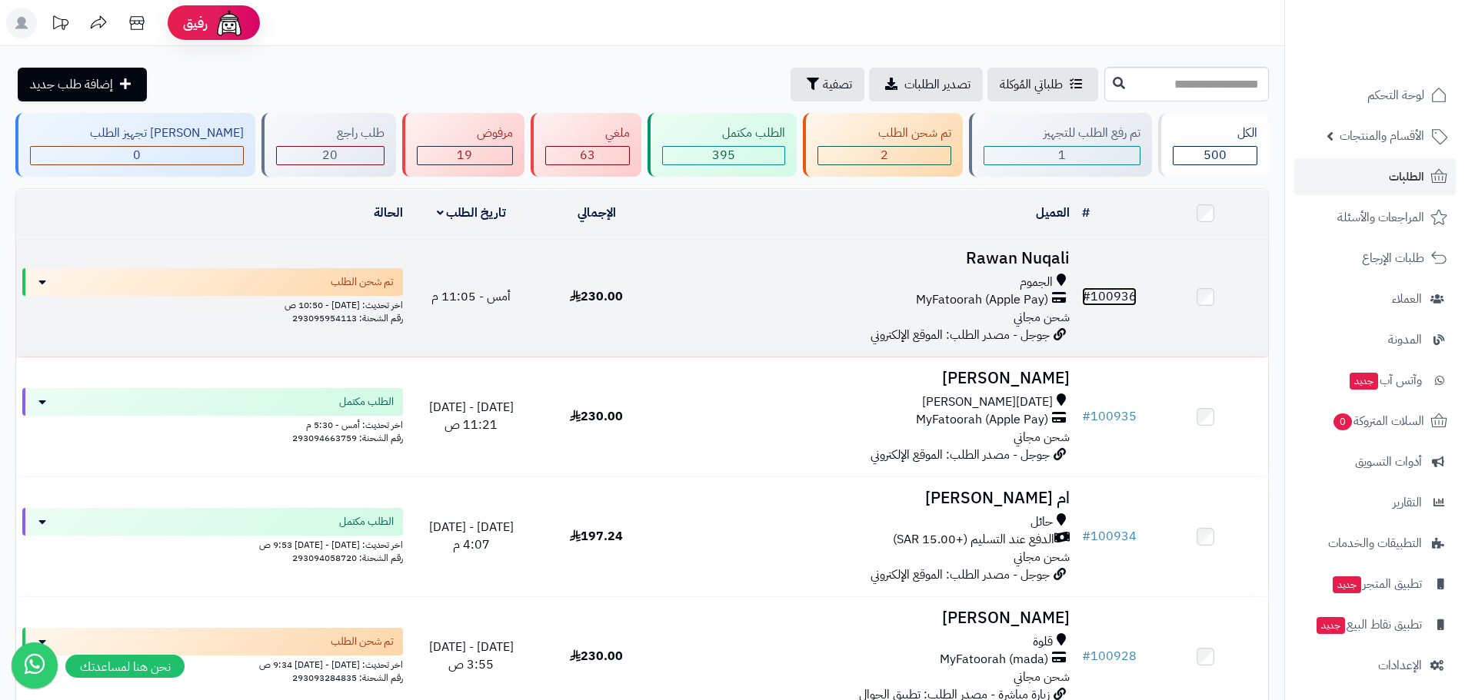
click at [1106, 298] on link "# 100936" at bounding box center [1109, 297] width 55 height 18
